Goal: Task Accomplishment & Management: Use online tool/utility

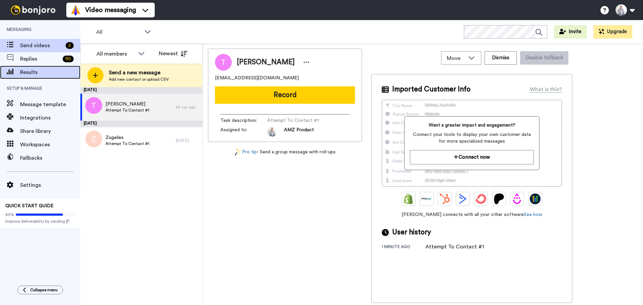
click at [28, 72] on span "Results" at bounding box center [50, 72] width 60 height 8
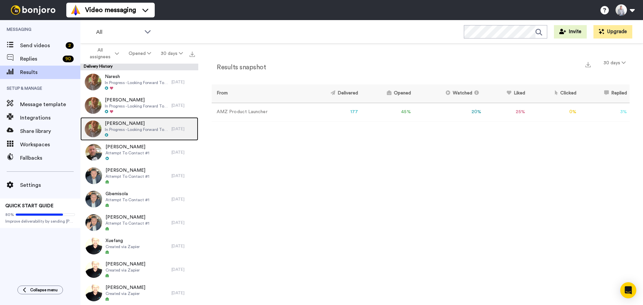
click at [149, 125] on span "[PERSON_NAME]" at bounding box center [136, 123] width 63 height 7
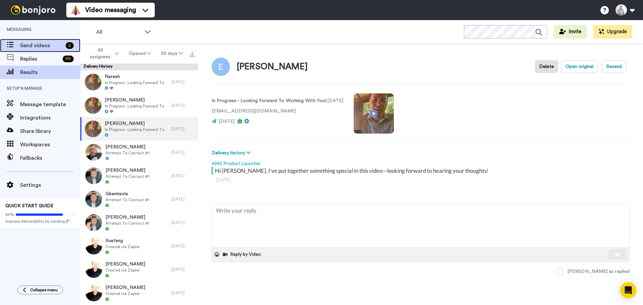
click at [42, 47] on span "Send videos" at bounding box center [41, 46] width 43 height 8
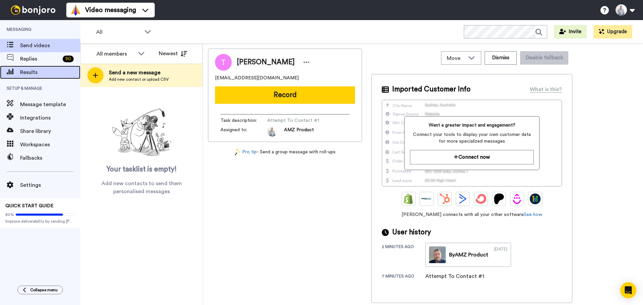
click at [31, 72] on span "Results" at bounding box center [50, 72] width 60 height 8
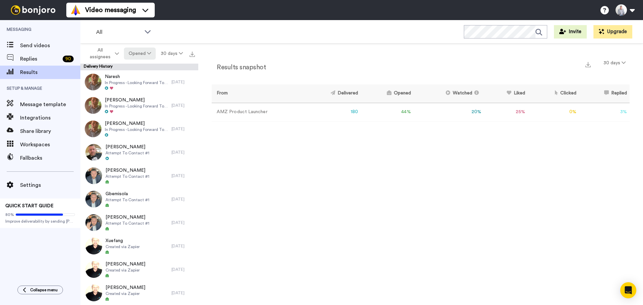
click at [144, 54] on button "Opened" at bounding box center [140, 54] width 32 height 12
click at [142, 66] on div "Delivered" at bounding box center [140, 67] width 31 height 7
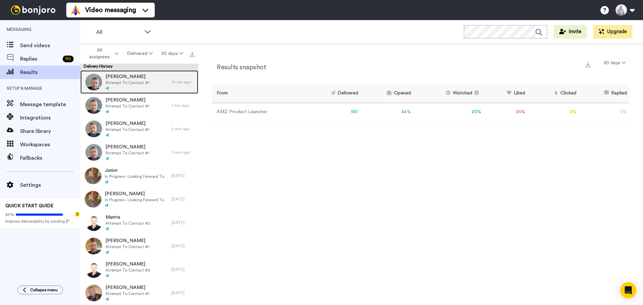
click at [144, 82] on span "Attempt To Contact #1" at bounding box center [127, 82] width 44 height 5
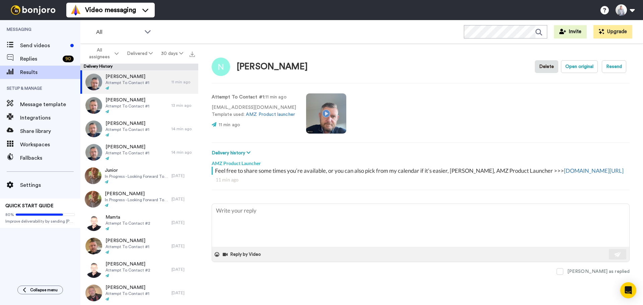
type textarea "x"
click at [41, 46] on span "Send videos" at bounding box center [44, 46] width 48 height 8
